Goal: Task Accomplishment & Management: Manage account settings

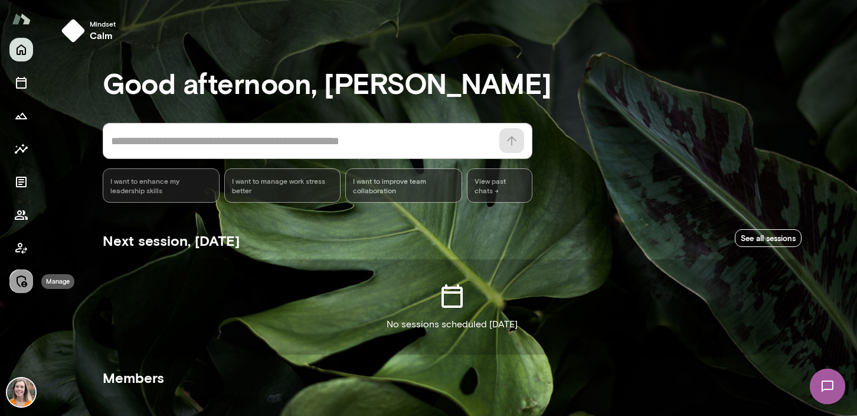
click at [19, 284] on icon "Manage" at bounding box center [21, 281] width 14 height 14
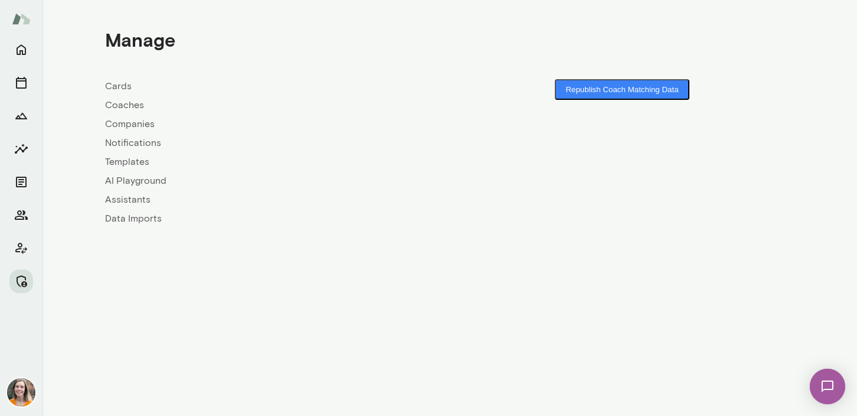
click at [126, 106] on link "Coaches" at bounding box center [277, 105] width 345 height 14
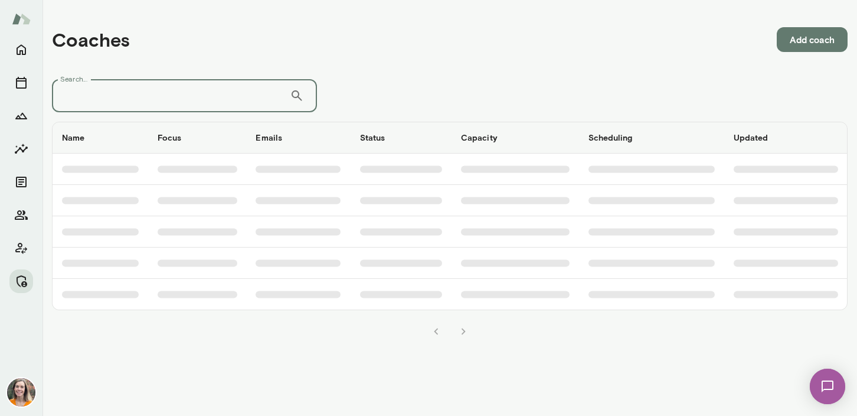
click at [170, 96] on input "Search..." at bounding box center [171, 95] width 238 height 33
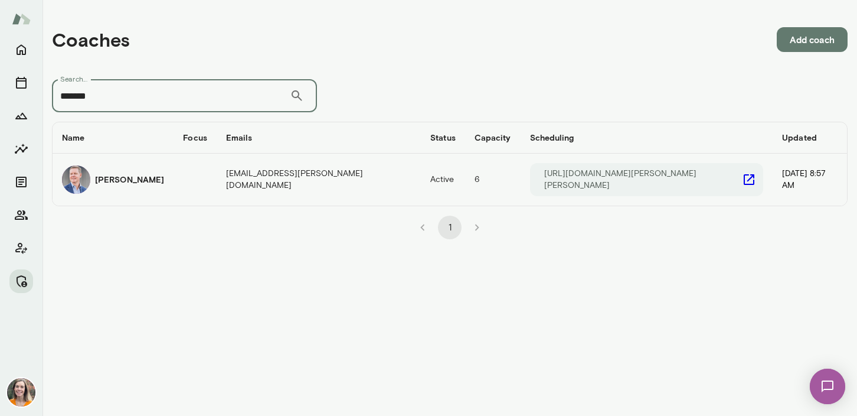
type input "*******"
click at [197, 180] on td "coaches table" at bounding box center [195, 179] width 43 height 52
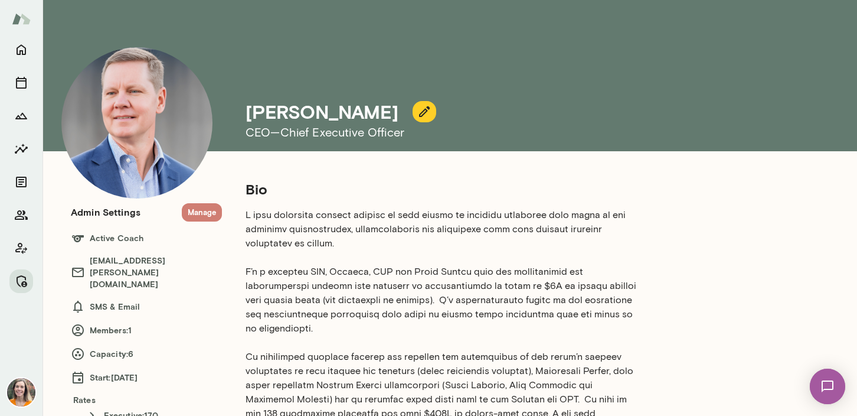
click at [205, 211] on button "Manage" at bounding box center [202, 212] width 40 height 18
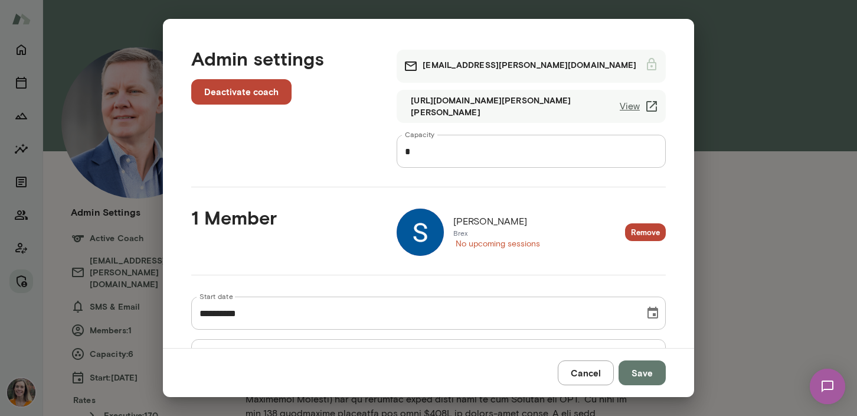
click at [424, 227] on img at bounding box center [420, 231] width 47 height 47
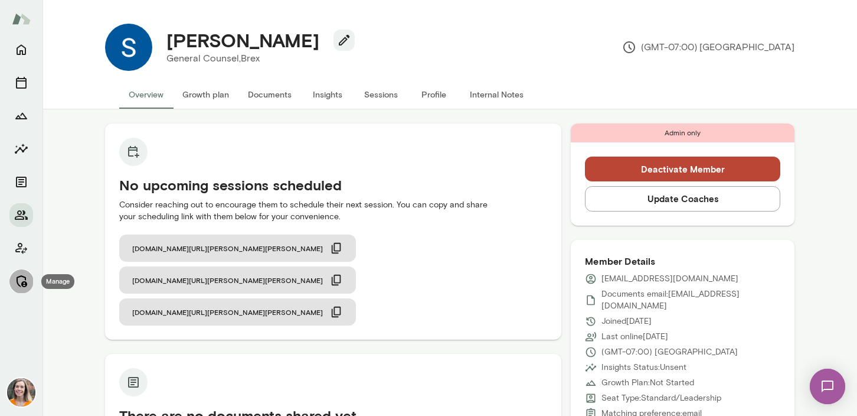
click at [20, 278] on icon "Manage" at bounding box center [21, 281] width 14 height 14
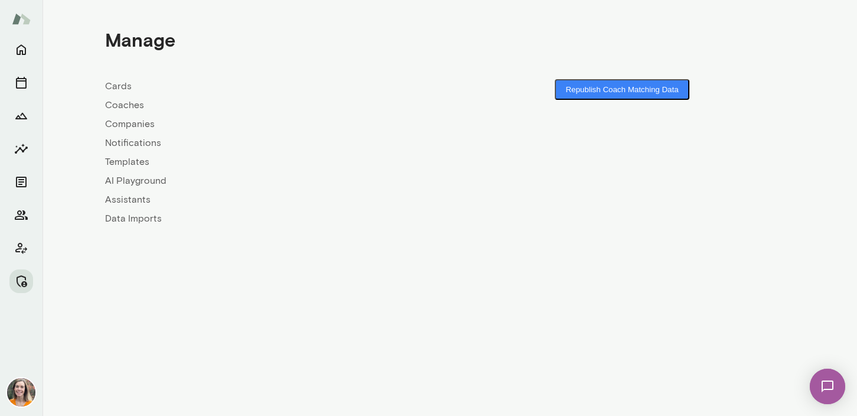
click at [121, 105] on link "Coaches" at bounding box center [277, 105] width 345 height 14
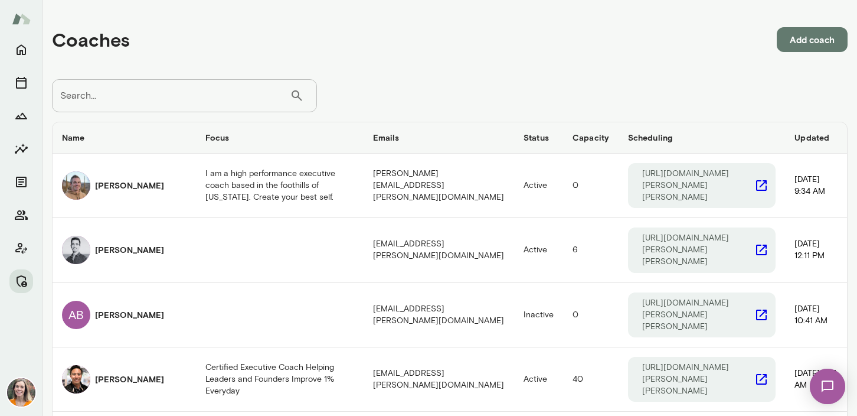
click at [141, 95] on input "Search..." at bounding box center [171, 95] width 238 height 33
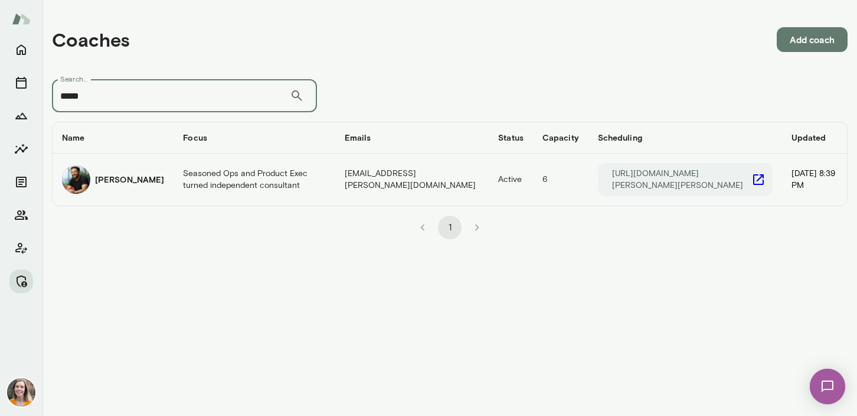
type input "*****"
click at [221, 177] on td "Seasoned Ops and Product Exec turned independent consultant" at bounding box center [254, 179] width 161 height 52
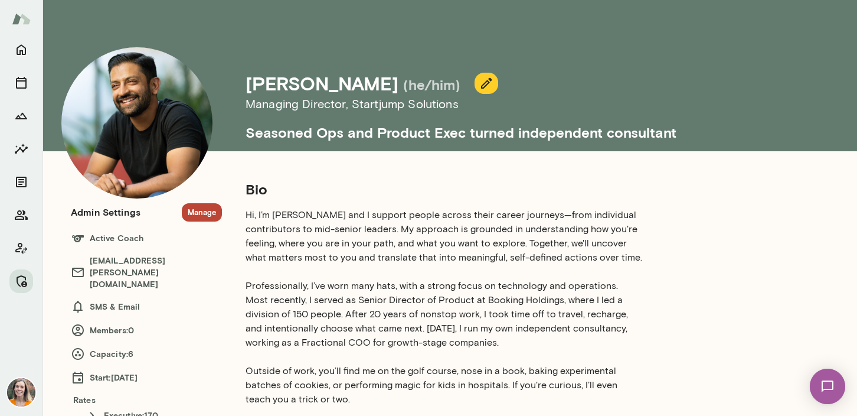
click at [201, 208] on button "Manage" at bounding box center [202, 212] width 40 height 18
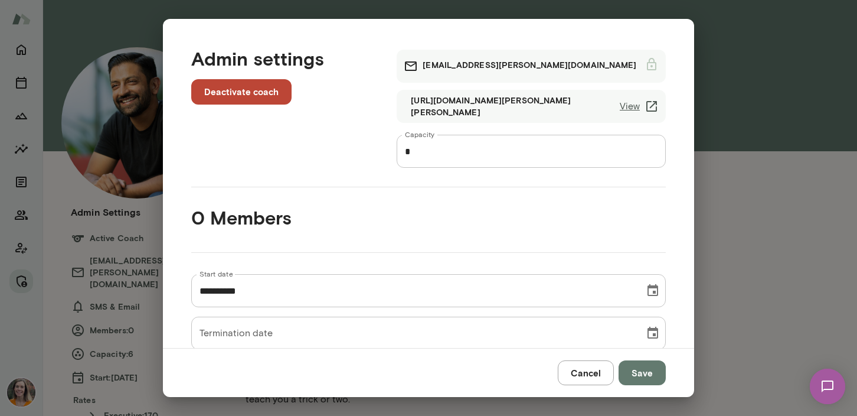
click at [591, 367] on button "Cancel" at bounding box center [586, 372] width 56 height 25
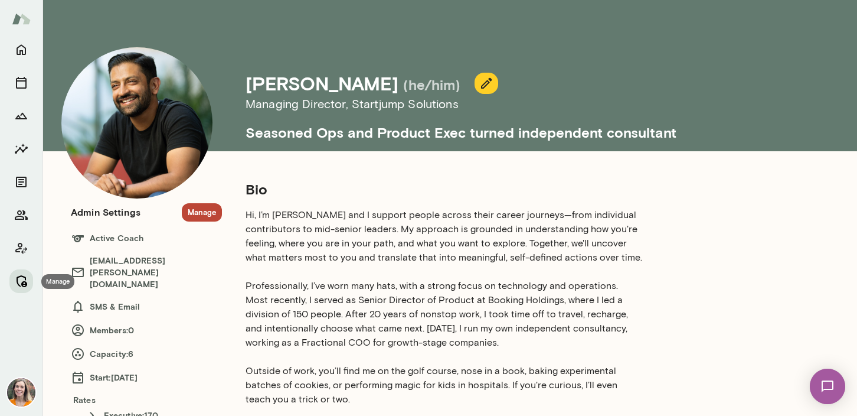
click at [19, 276] on icon "Manage" at bounding box center [22, 281] width 11 height 12
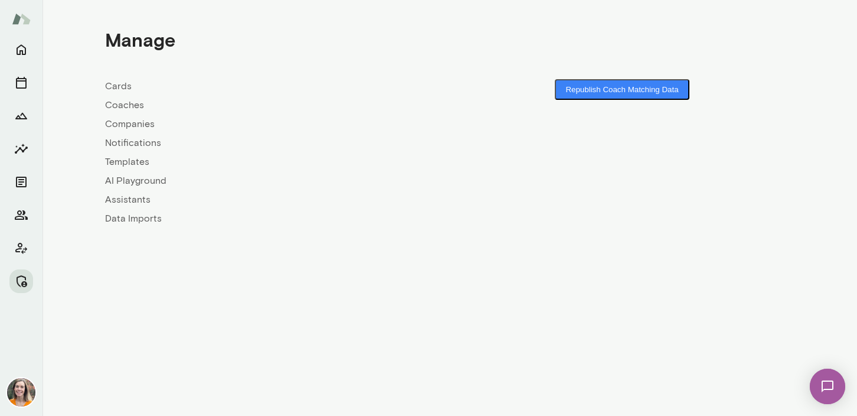
click at [116, 104] on link "Coaches" at bounding box center [277, 105] width 345 height 14
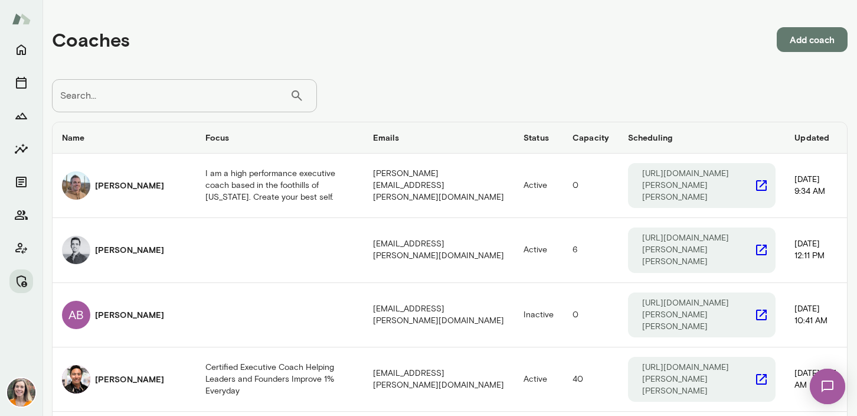
click at [145, 104] on input "Search..." at bounding box center [171, 95] width 238 height 33
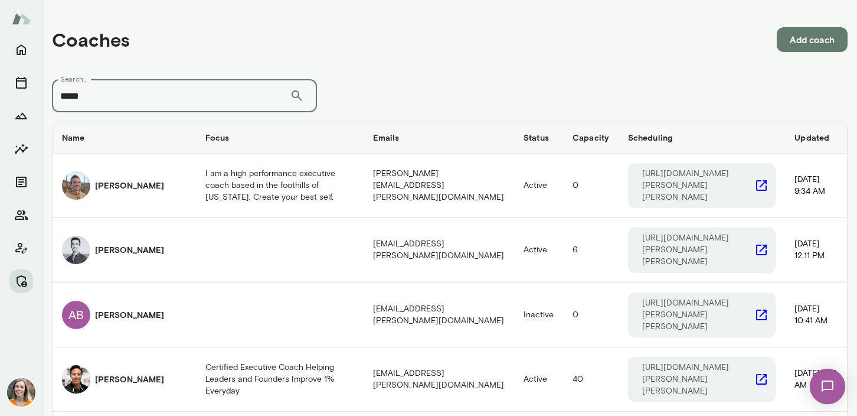
type input "*****"
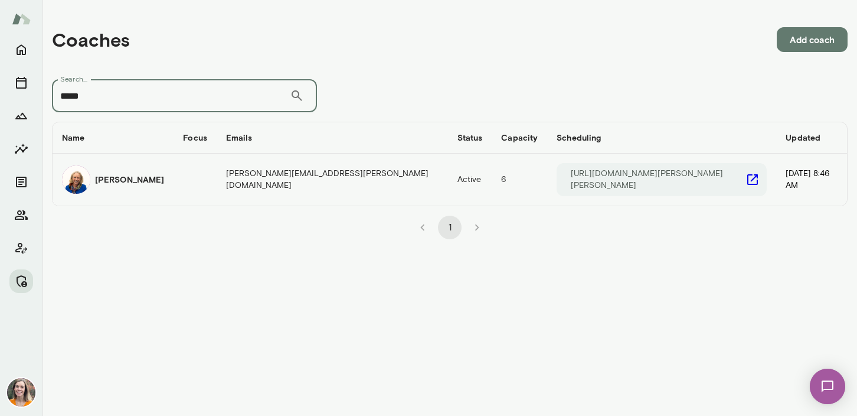
click at [301, 188] on td "[PERSON_NAME][EMAIL_ADDRESS][PERSON_NAME][DOMAIN_NAME]" at bounding box center [332, 179] width 231 height 52
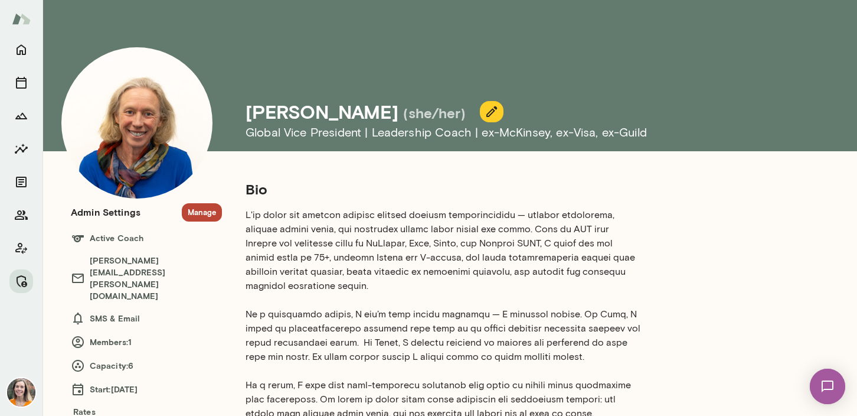
click at [202, 212] on button "Manage" at bounding box center [202, 212] width 40 height 18
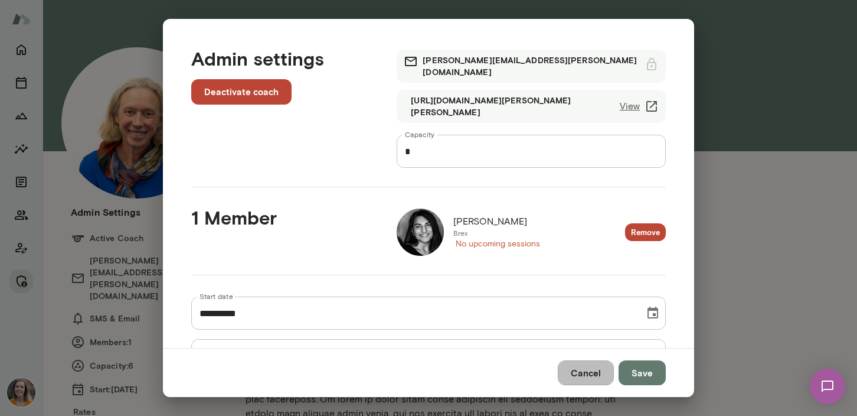
click at [574, 361] on button "Cancel" at bounding box center [586, 372] width 56 height 25
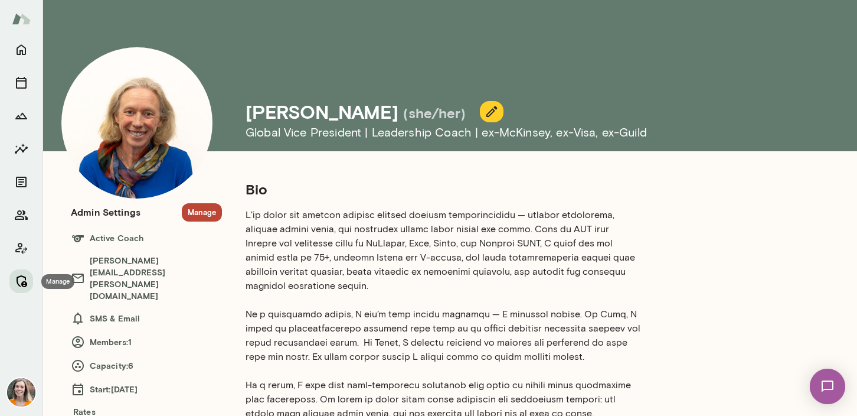
click at [23, 283] on icon "Manage" at bounding box center [22, 281] width 11 height 12
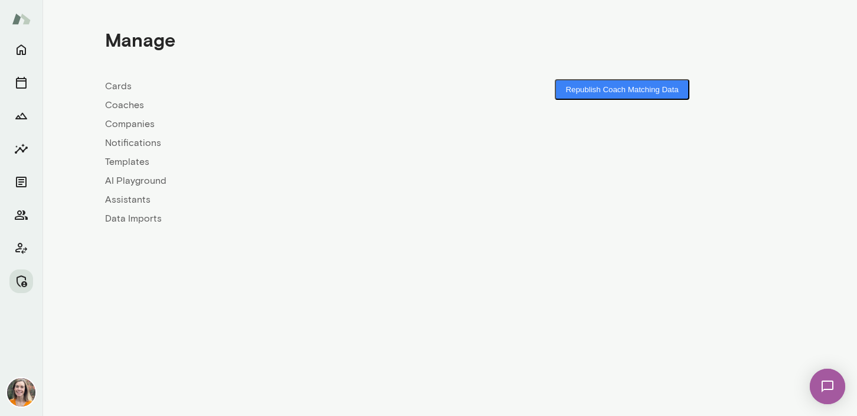
click at [125, 103] on link "Coaches" at bounding box center [277, 105] width 345 height 14
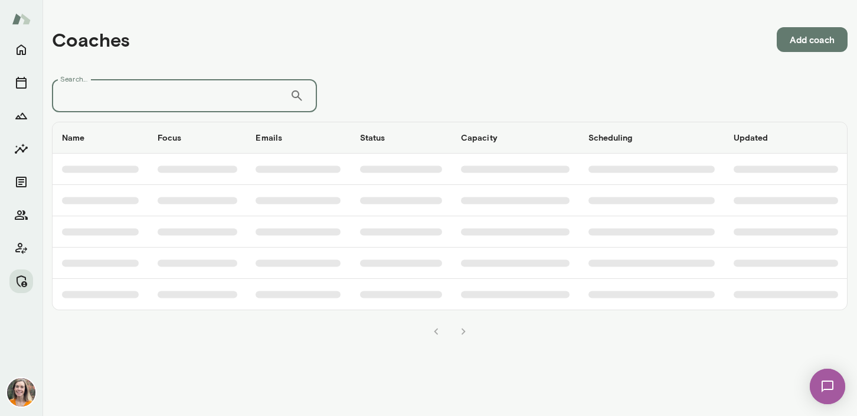
click at [152, 104] on input "Search..." at bounding box center [171, 95] width 238 height 33
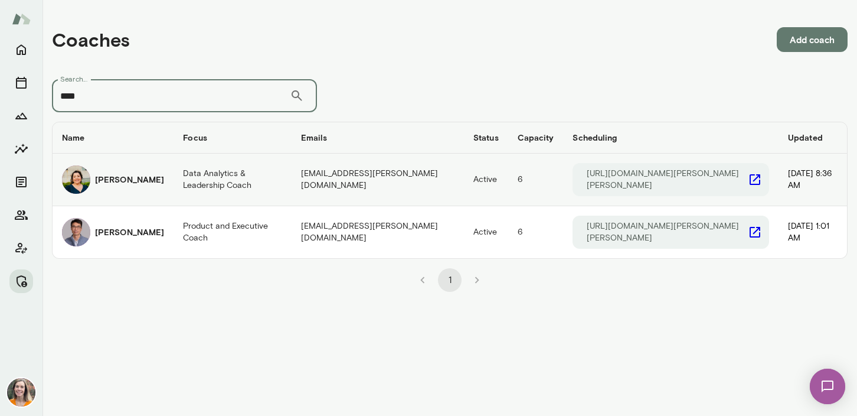
type input "****"
click at [158, 175] on td "[PERSON_NAME]" at bounding box center [113, 179] width 121 height 53
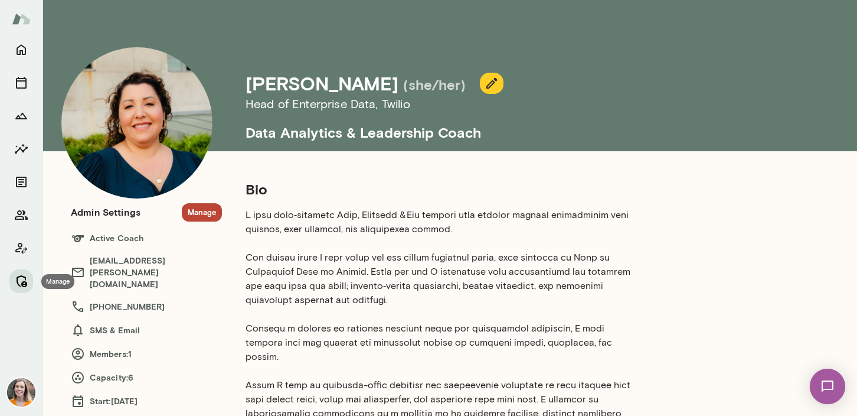
click at [21, 280] on icon "Manage" at bounding box center [21, 281] width 14 height 14
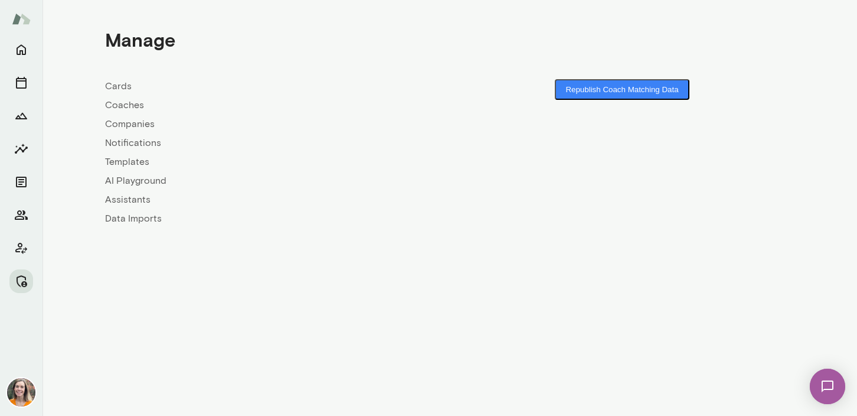
click at [133, 106] on link "Coaches" at bounding box center [277, 105] width 345 height 14
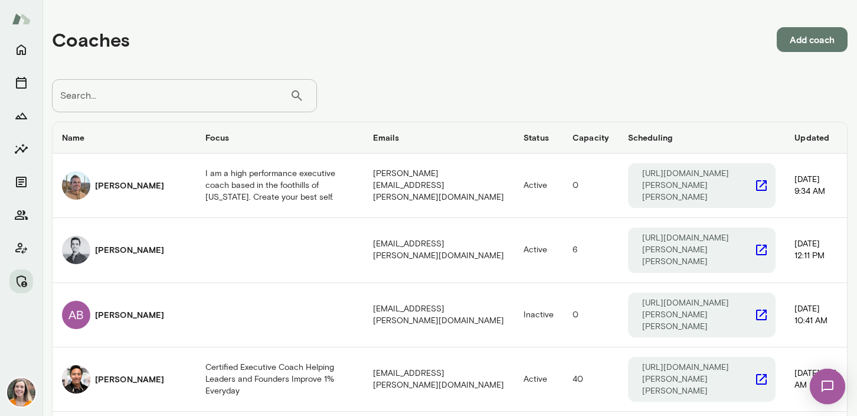
click at [162, 99] on input "Search..." at bounding box center [171, 95] width 238 height 33
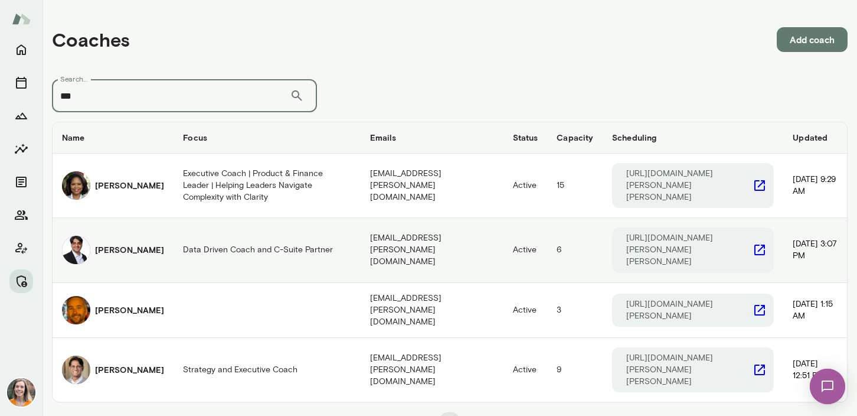
type input "***"
click at [142, 244] on h6 "[PERSON_NAME]" at bounding box center [129, 250] width 69 height 12
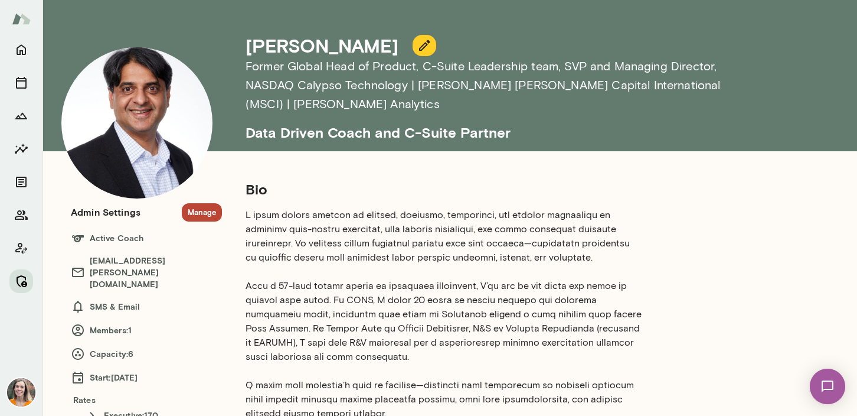
click at [18, 285] on icon "Manage" at bounding box center [22, 281] width 11 height 12
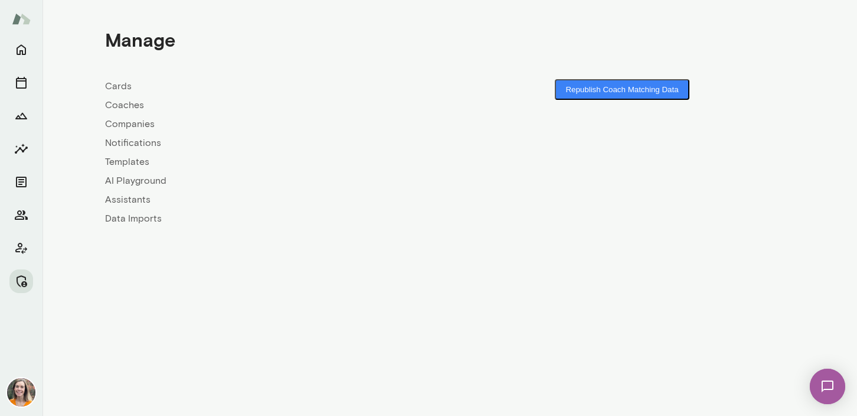
click at [123, 104] on link "Coaches" at bounding box center [277, 105] width 345 height 14
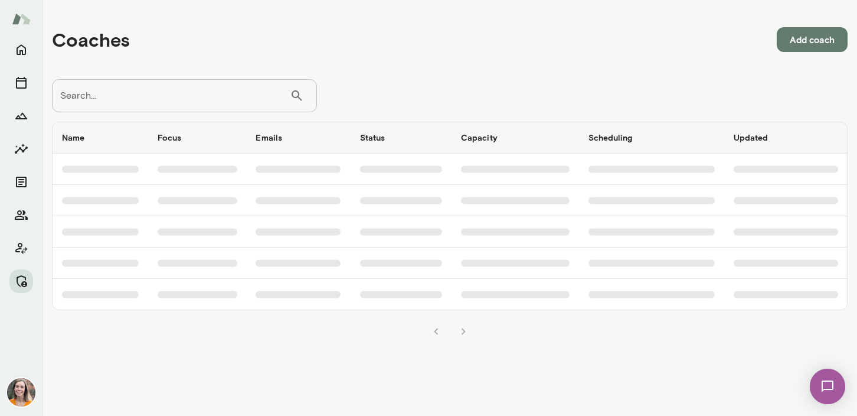
click at [160, 95] on input "Search..." at bounding box center [171, 95] width 238 height 33
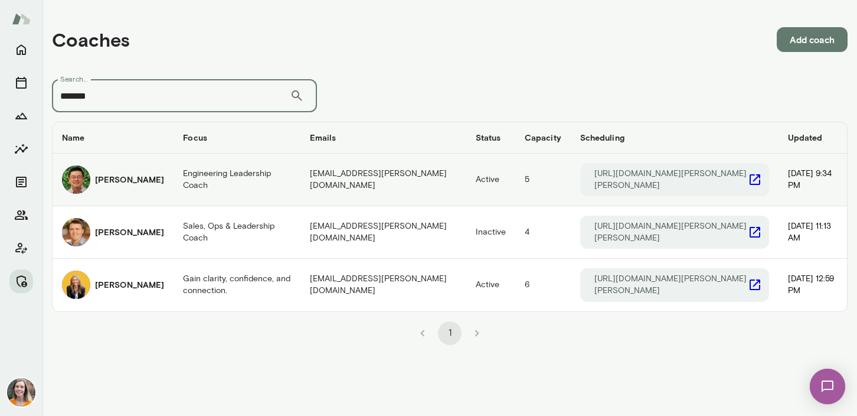
type input "*******"
click at [225, 181] on td "Engineering Leadership Coach" at bounding box center [237, 179] width 126 height 53
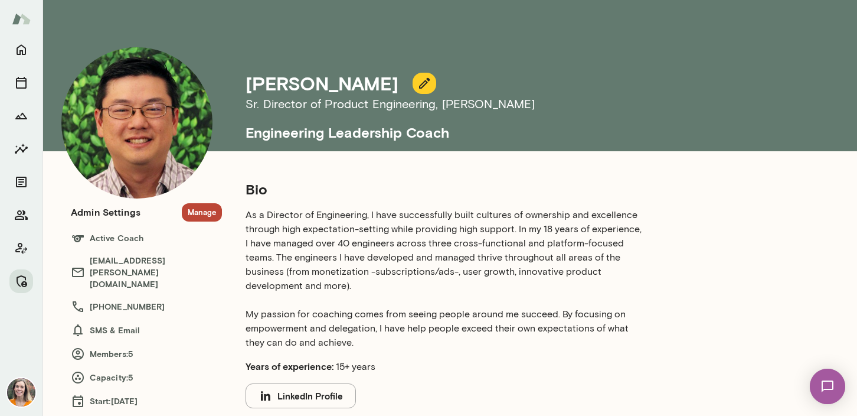
click at [202, 211] on button "Manage" at bounding box center [202, 212] width 40 height 18
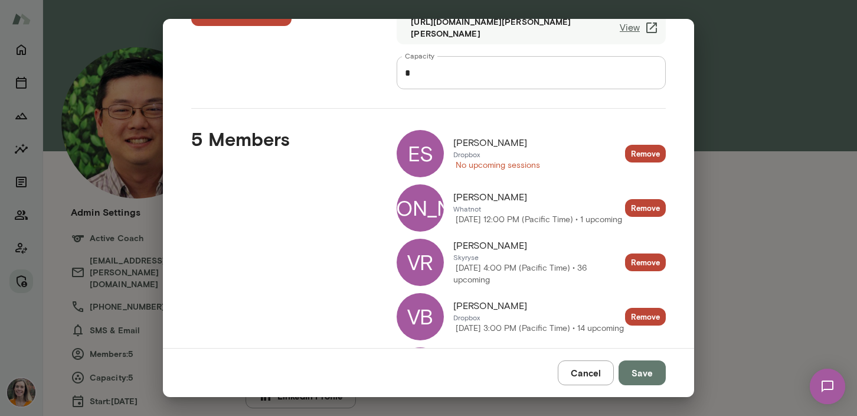
scroll to position [81, 0]
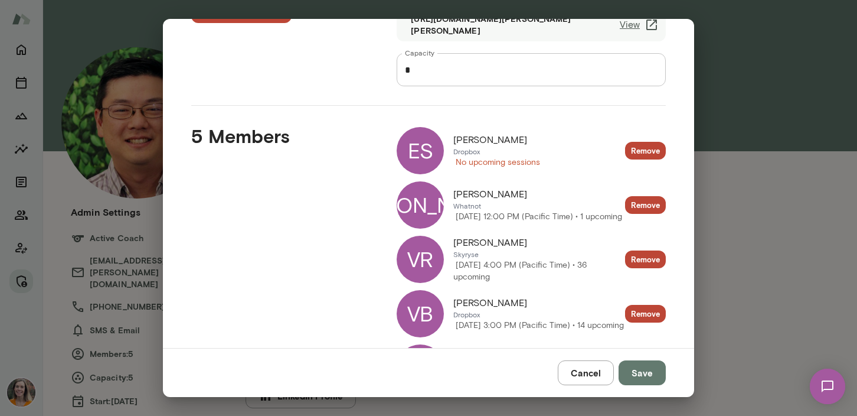
click at [419, 203] on div "[PERSON_NAME]" at bounding box center [420, 204] width 47 height 47
